Goal: Information Seeking & Learning: Learn about a topic

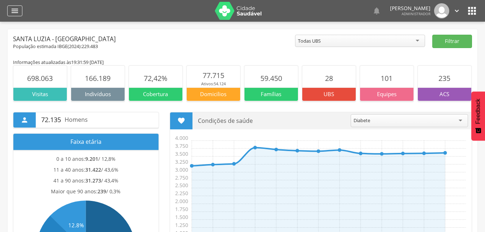
click at [7, 12] on div "" at bounding box center [14, 10] width 15 height 11
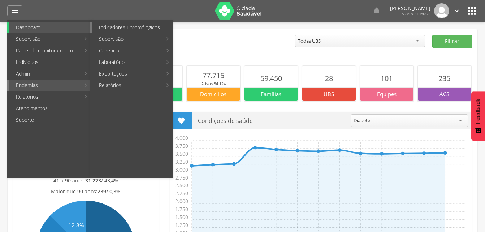
click at [126, 28] on link "Indicadores Entomólogicos" at bounding box center [132, 28] width 81 height 12
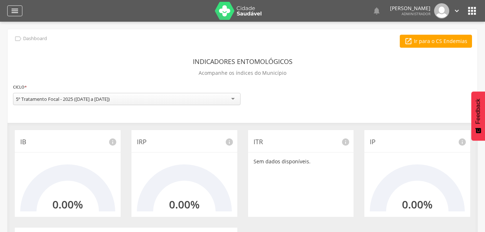
click at [16, 7] on icon "" at bounding box center [14, 11] width 9 height 9
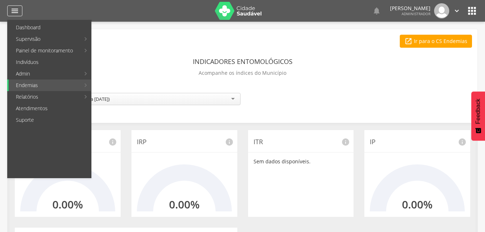
click at [16, 7] on icon "" at bounding box center [14, 11] width 9 height 9
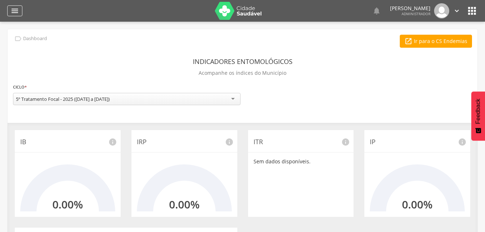
click at [16, 7] on icon "" at bounding box center [14, 11] width 9 height 9
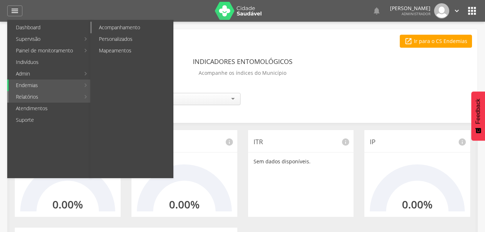
click at [127, 26] on link "Acompanhamento" at bounding box center [132, 28] width 81 height 12
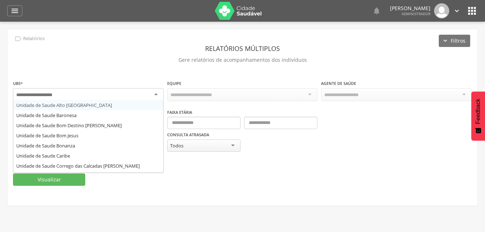
click at [75, 92] on div at bounding box center [88, 94] width 151 height 13
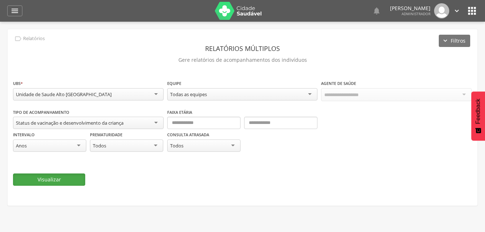
click at [52, 175] on button "Visualizar" at bounding box center [49, 180] width 72 height 12
click at [16, 15] on div "" at bounding box center [14, 10] width 15 height 11
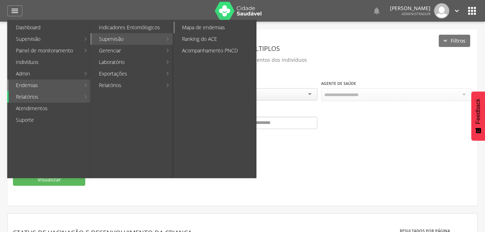
click at [201, 28] on link "Mapa de endemias" at bounding box center [215, 28] width 81 height 12
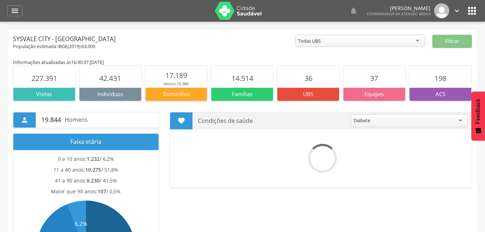
click at [470, 7] on icon "" at bounding box center [473, 11] width 12 height 12
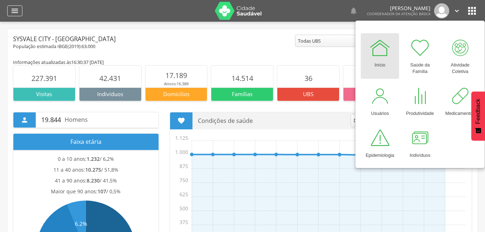
click at [16, 9] on icon "" at bounding box center [14, 11] width 9 height 9
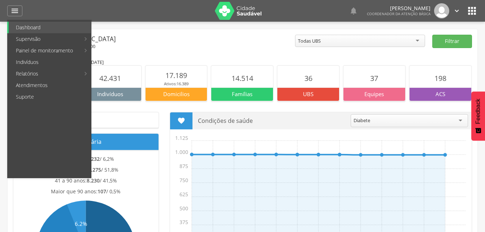
click at [231, 40] on div "Sysvale City - [GEOGRAPHIC_DATA]" at bounding box center [154, 39] width 282 height 9
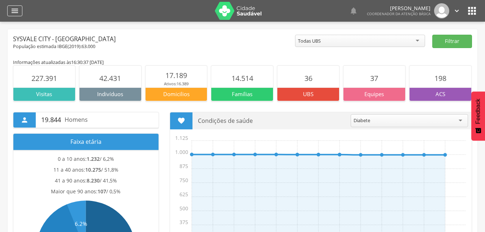
click at [17, 11] on icon "" at bounding box center [14, 11] width 9 height 9
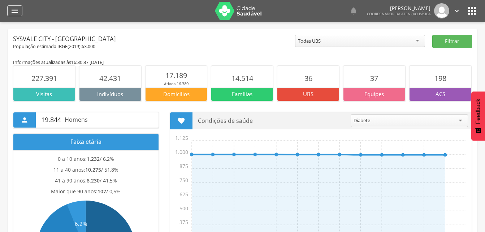
click at [13, 10] on icon "" at bounding box center [14, 11] width 9 height 9
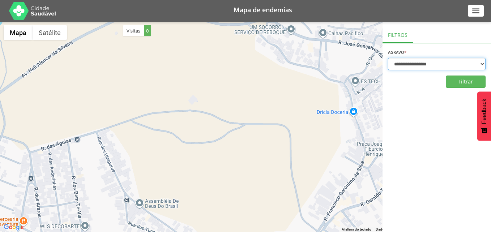
click at [403, 63] on select "**********" at bounding box center [437, 64] width 98 height 12
select select "*"
click at [388, 58] on select "**********" at bounding box center [437, 64] width 98 height 12
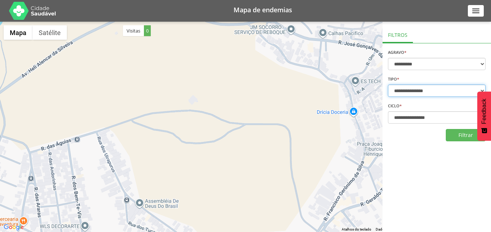
click at [437, 89] on select "**********" at bounding box center [437, 91] width 98 height 12
select select "*"
click at [388, 85] on select "**********" at bounding box center [437, 91] width 98 height 12
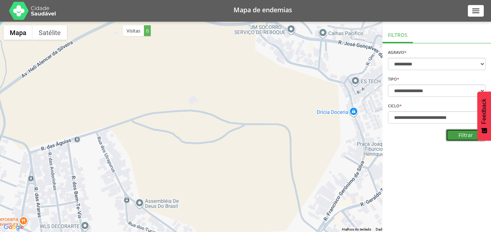
click at [456, 135] on button "Filtrar" at bounding box center [466, 135] width 40 height 12
